Goal: Task Accomplishment & Management: Manage account settings

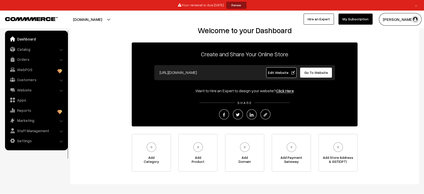
scroll to position [37, 0]
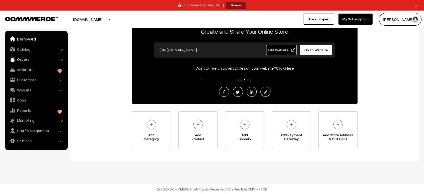
click at [38, 59] on link "Orders" at bounding box center [36, 59] width 60 height 9
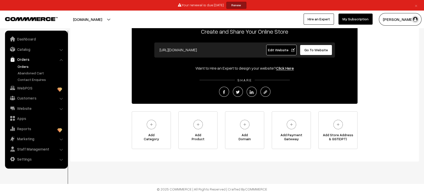
click at [21, 64] on link "Orders" at bounding box center [41, 66] width 50 height 5
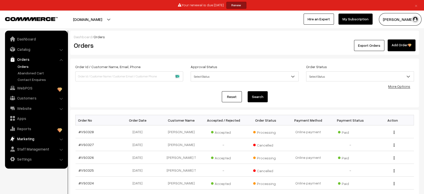
click at [13, 116] on img at bounding box center [12, 118] width 5 height 5
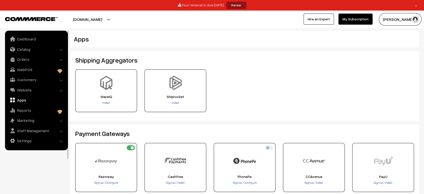
scroll to position [28, 0]
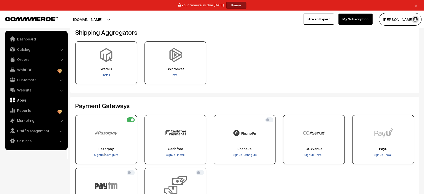
click at [126, 123] on div "Razorpay Signup Configure" at bounding box center [106, 139] width 62 height 49
click at [132, 120] on input "checkbox" at bounding box center [131, 119] width 8 height 5
checkbox input "false"
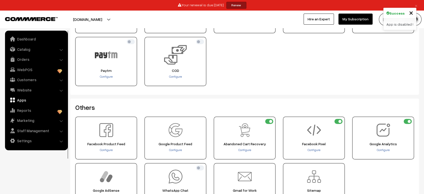
scroll to position [100, 0]
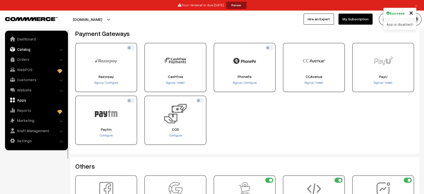
click at [24, 52] on link "Catalog" at bounding box center [36, 49] width 60 height 9
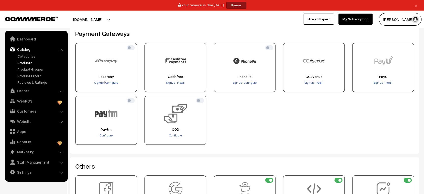
click at [27, 63] on link "Products" at bounding box center [41, 62] width 50 height 5
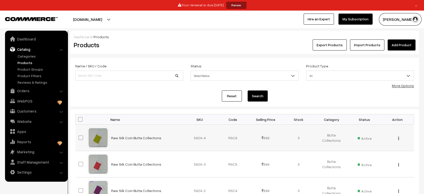
click at [298, 137] on td "3" at bounding box center [298, 137] width 33 height 26
click at [352, 19] on link "My Subscription" at bounding box center [355, 19] width 34 height 11
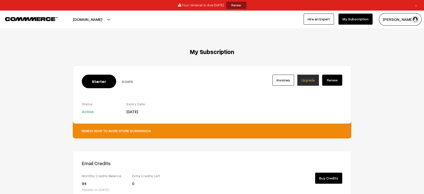
click at [28, 17] on img at bounding box center [31, 19] width 53 height 4
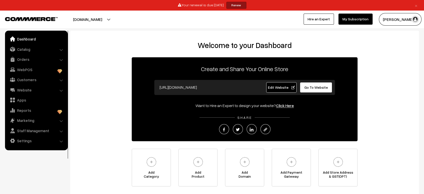
click at [395, 17] on button "[PERSON_NAME]" at bounding box center [400, 19] width 43 height 13
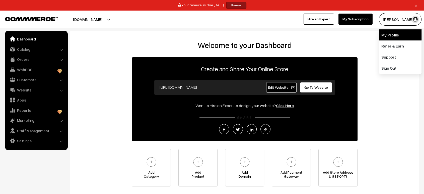
click at [397, 34] on link "My Profile" at bounding box center [400, 34] width 43 height 11
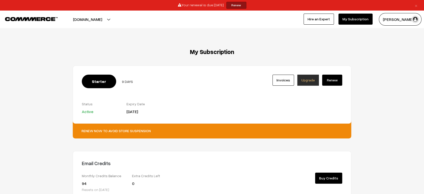
click at [24, 21] on img at bounding box center [31, 19] width 53 height 4
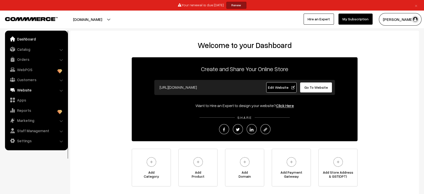
click at [28, 89] on link "Website" at bounding box center [36, 89] width 60 height 9
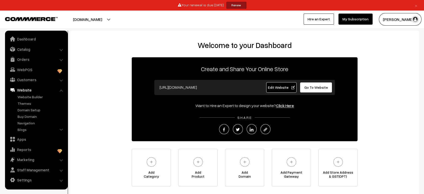
click at [31, 93] on link "Website" at bounding box center [36, 89] width 60 height 9
click at [31, 95] on link "Website Builder" at bounding box center [41, 96] width 50 height 5
